Goal: Communication & Community: Answer question/provide support

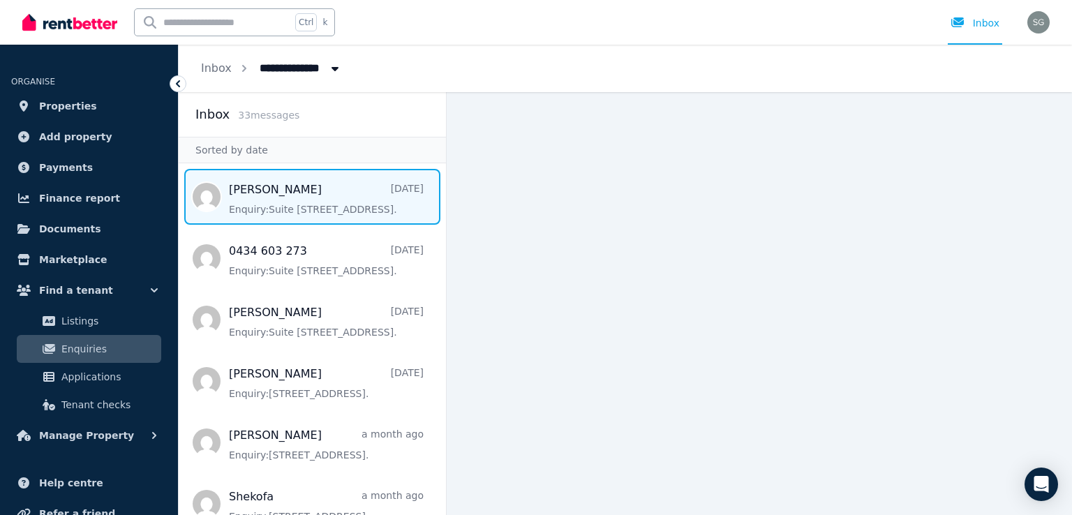
click at [381, 213] on span "Message list" at bounding box center [312, 197] width 267 height 56
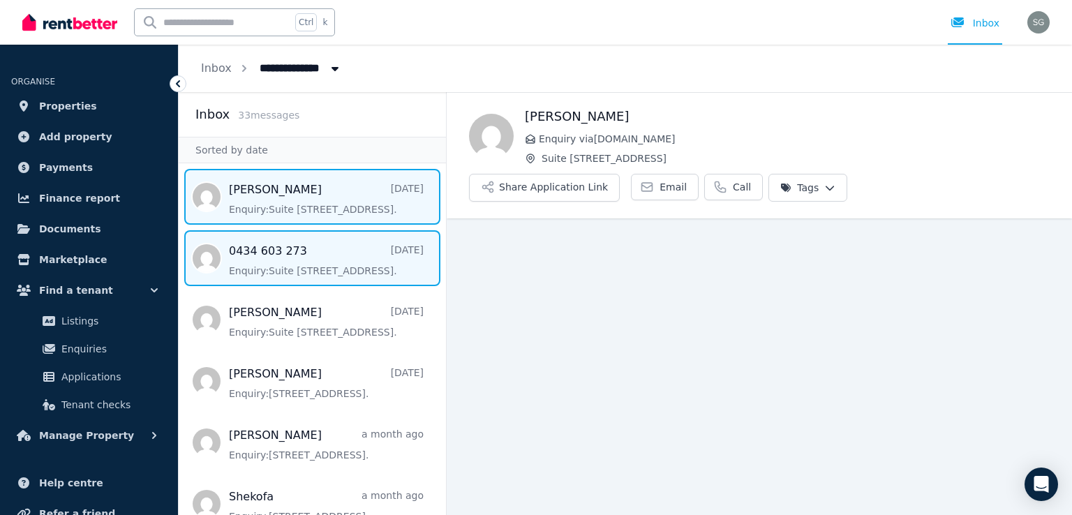
click at [338, 237] on span "Message list" at bounding box center [312, 258] width 267 height 56
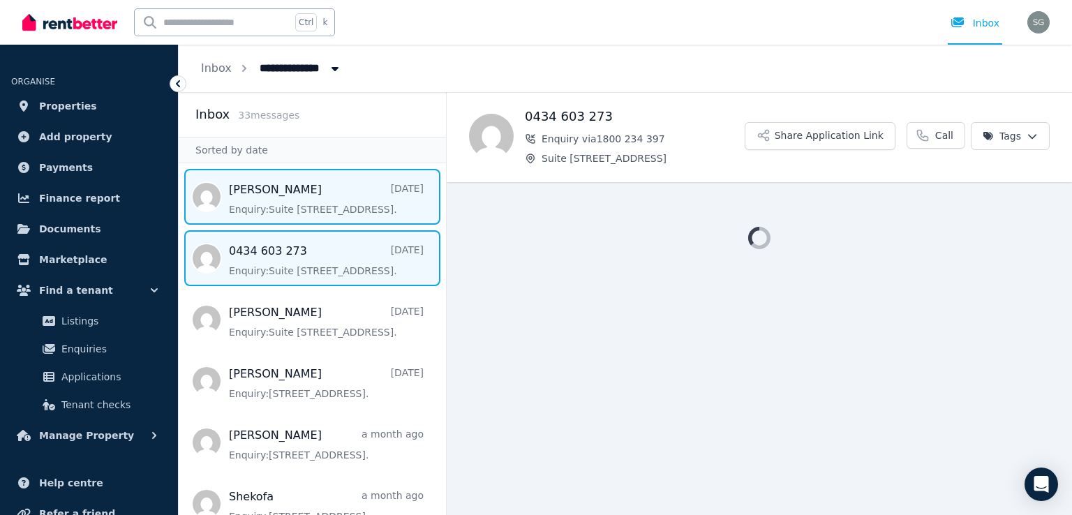
click at [337, 195] on span "Message list" at bounding box center [312, 197] width 267 height 56
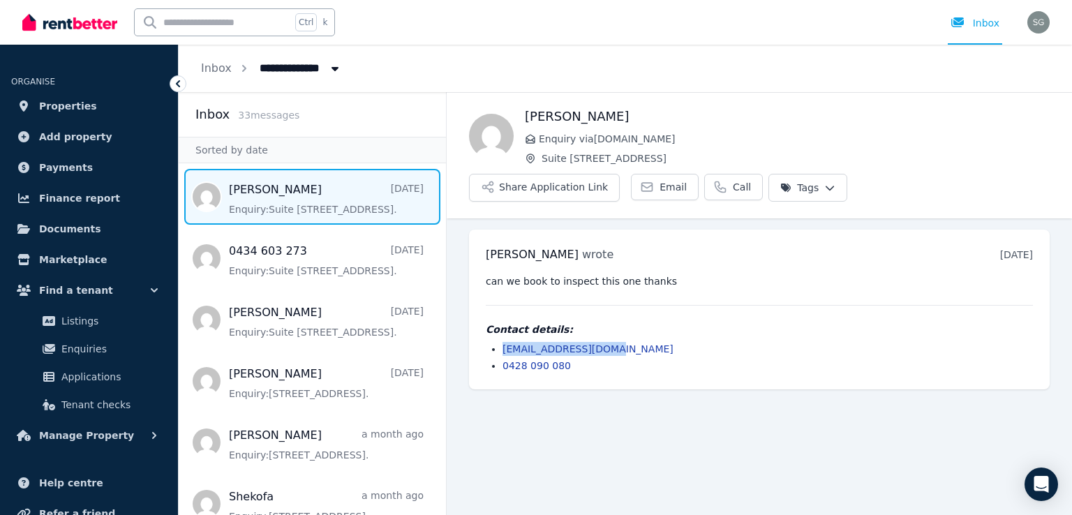
drag, startPoint x: 619, startPoint y: 346, endPoint x: 502, endPoint y: 349, distance: 116.5
click at [502, 349] on li "ramsey12@hotmail.com" at bounding box center [767, 349] width 530 height 14
copy link "ramsey12@hotmail.com"
